Goal: Information Seeking & Learning: Learn about a topic

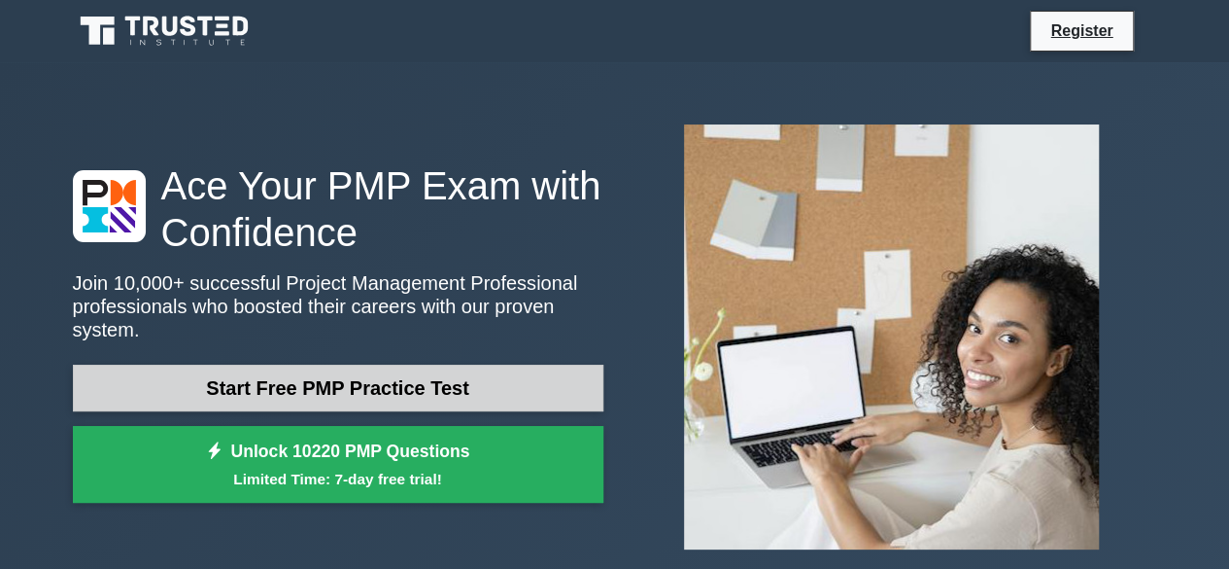
click at [443, 380] on link "Start Free PMP Practice Test" at bounding box center [338, 387] width 531 height 47
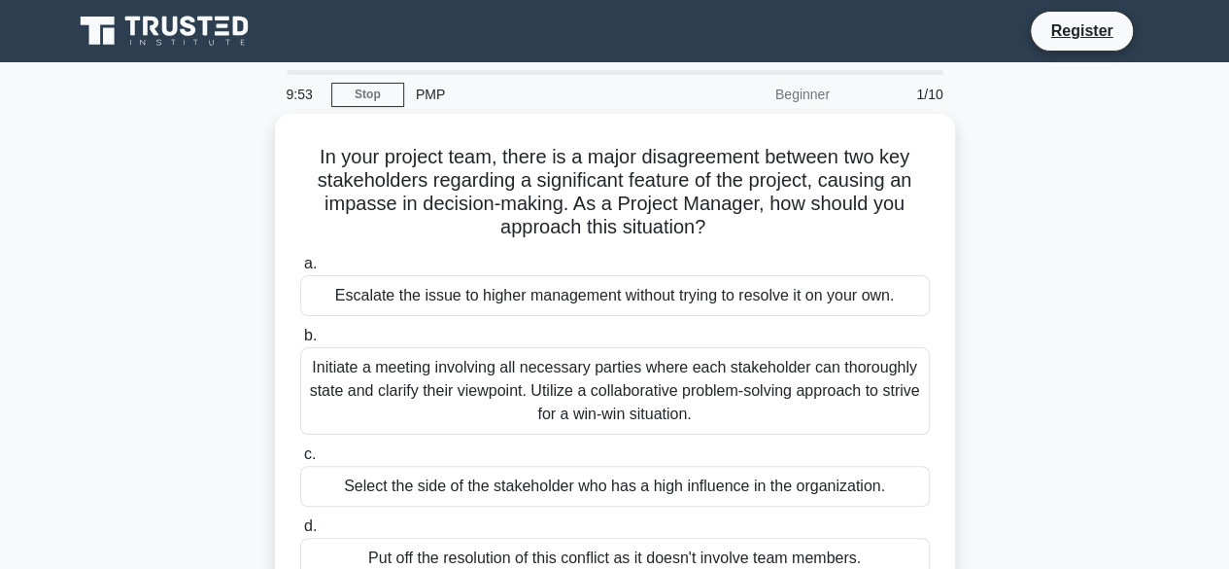
click at [805, 99] on div "Beginner" at bounding box center [757, 94] width 170 height 39
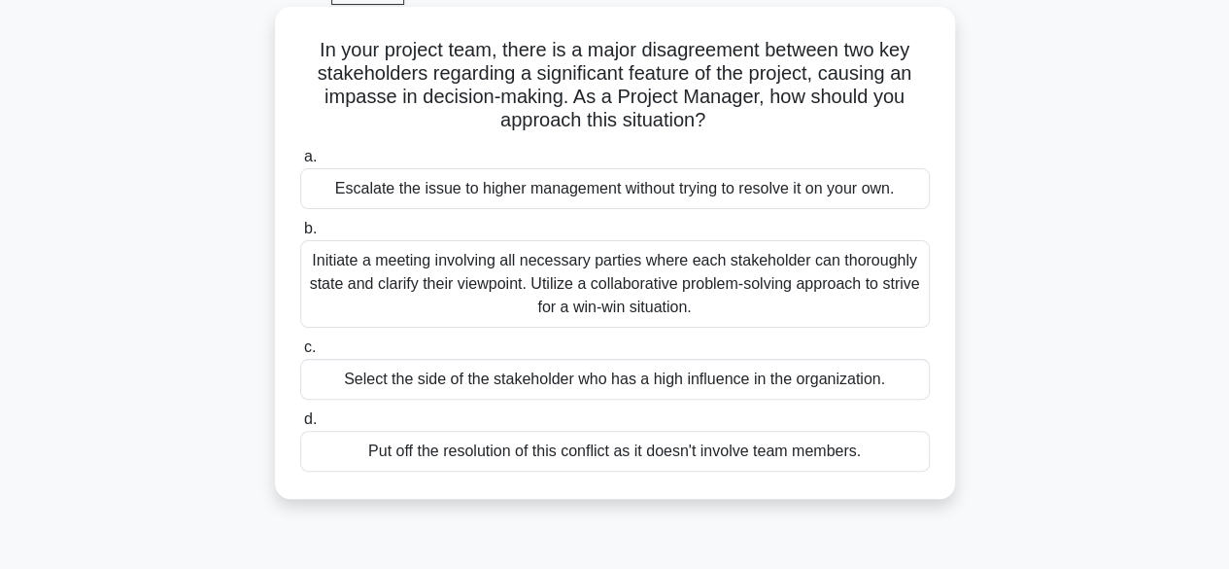
scroll to position [108, 0]
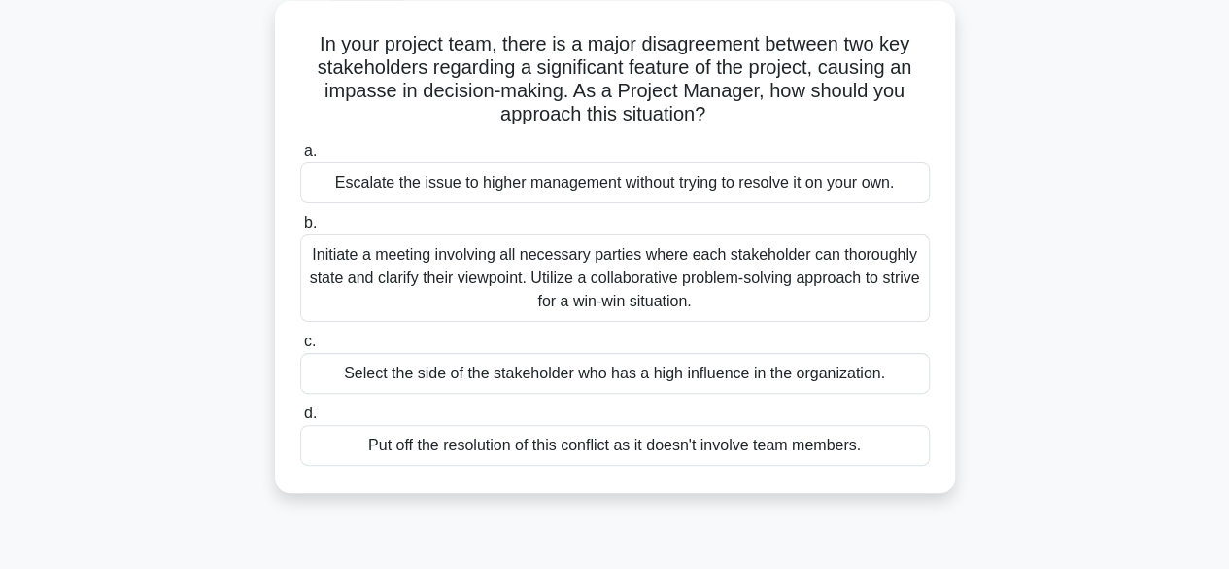
click at [756, 283] on div "Initiate a meeting involving all necessary parties where each stakeholder can t…" at bounding box center [615, 277] width 630 height 87
click at [300, 229] on input "b. Initiate a meeting involving all necessary parties where each stakeholder ca…" at bounding box center [300, 223] width 0 height 13
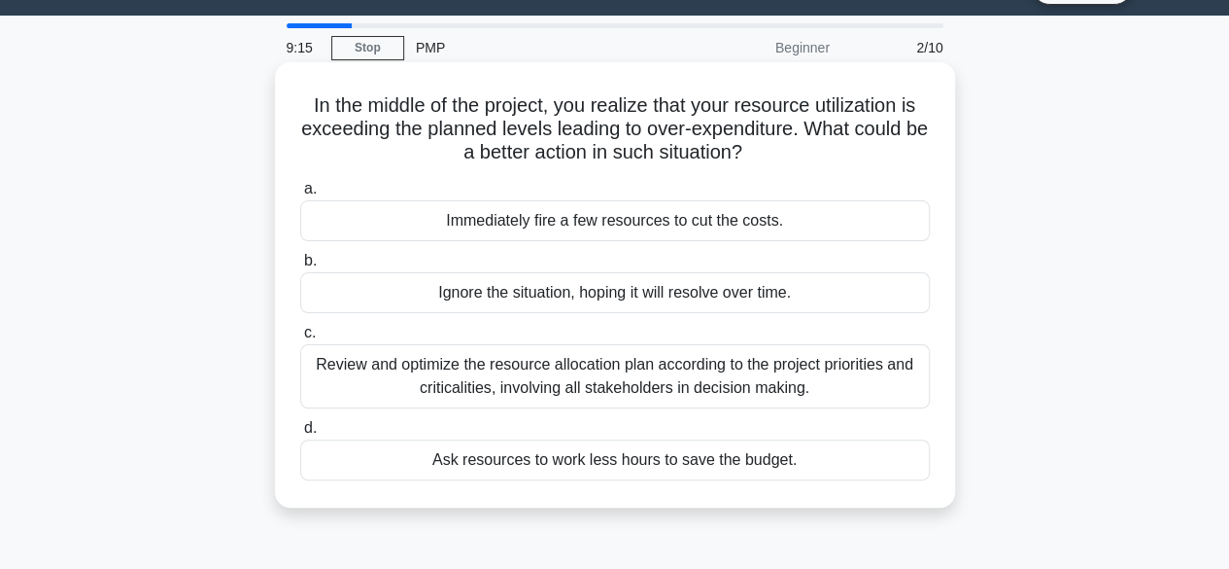
scroll to position [0, 0]
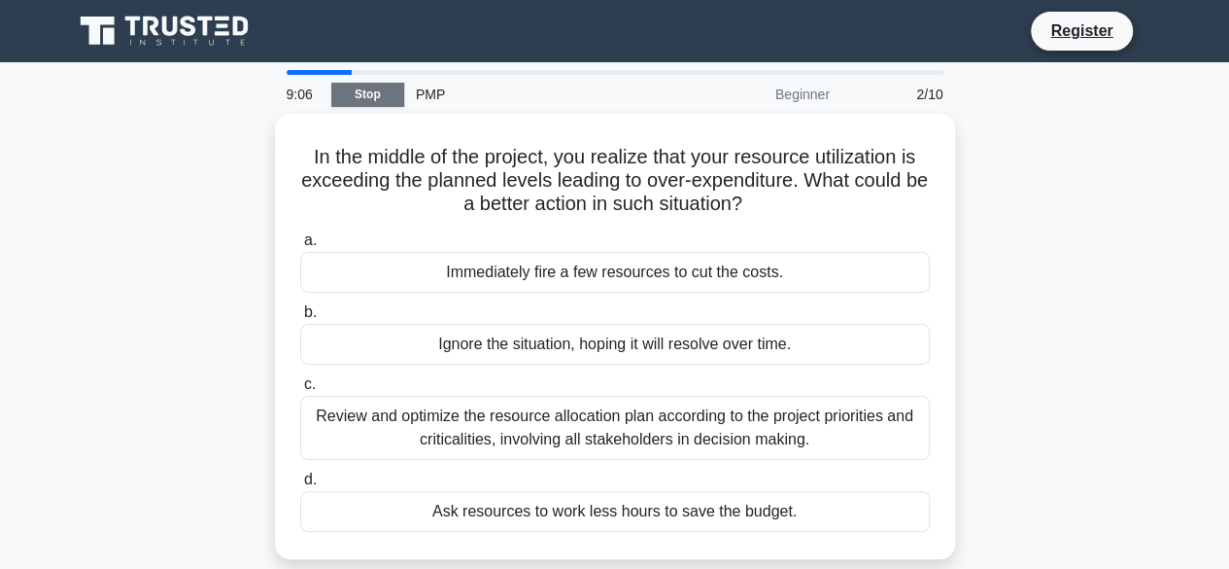
click at [362, 90] on link "Stop" at bounding box center [367, 95] width 73 height 24
